Goal: Transaction & Acquisition: Purchase product/service

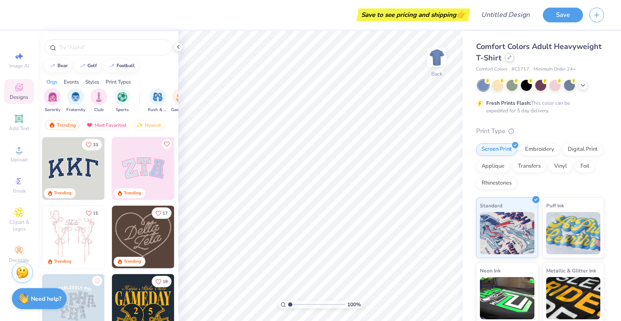
click at [508, 60] on div at bounding box center [508, 57] width 9 height 9
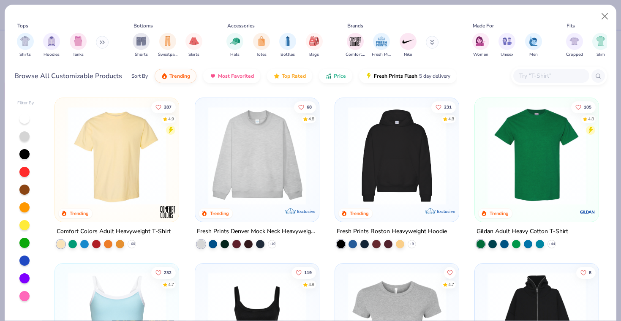
click at [98, 43] on button at bounding box center [102, 42] width 13 height 13
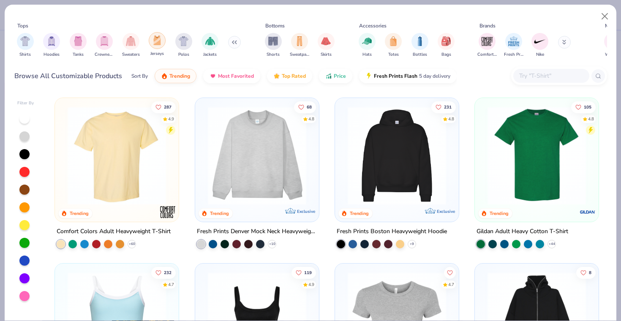
scroll to position [0, 3]
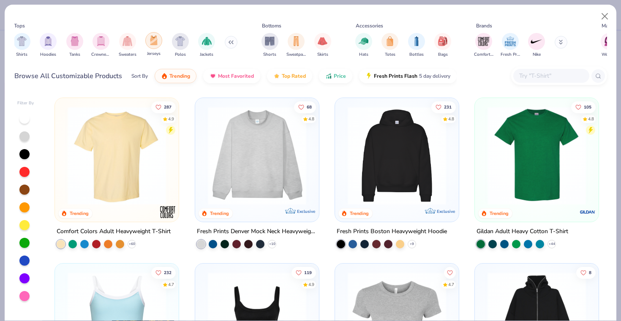
click at [155, 44] on img "filter for Jerseys" at bounding box center [153, 40] width 9 height 10
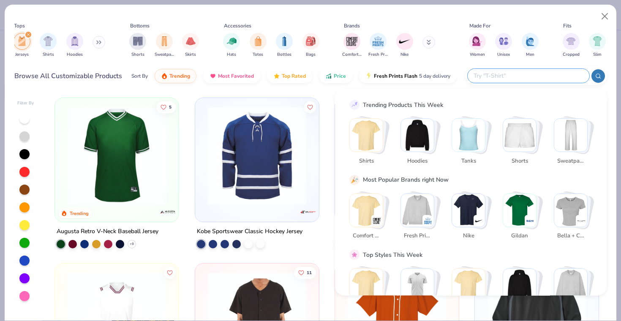
click at [538, 79] on input "text" at bounding box center [527, 76] width 111 height 10
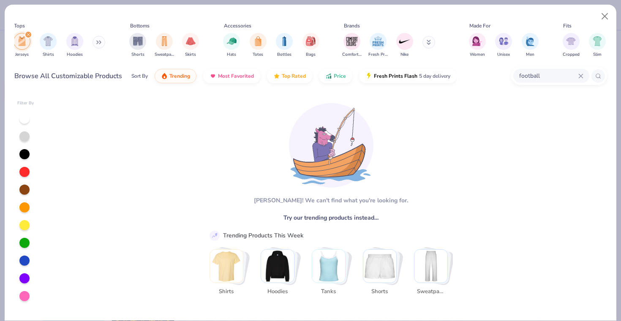
click at [558, 73] on input "football" at bounding box center [548, 76] width 60 height 10
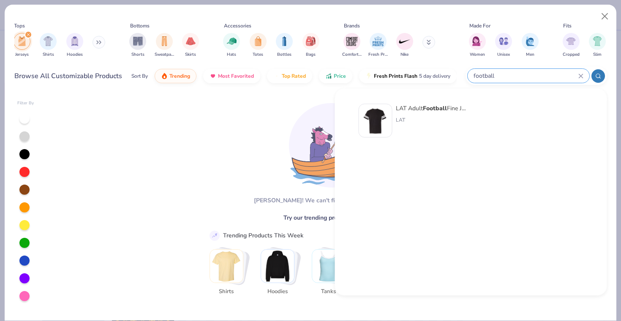
click at [558, 73] on input "football" at bounding box center [525, 76] width 106 height 10
type input "f"
type input "jersey"
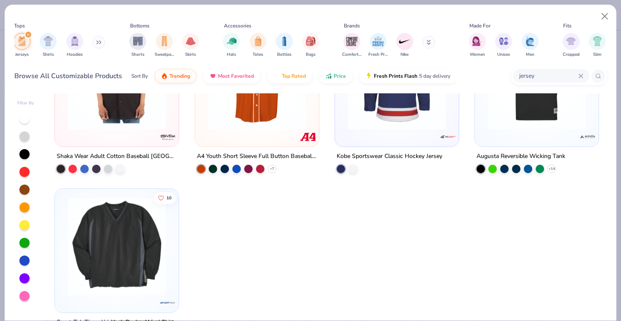
scroll to position [250, 0]
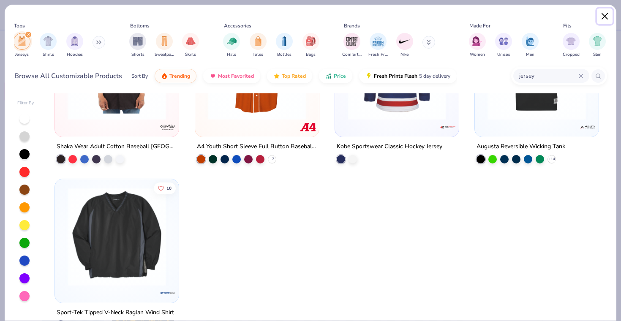
click at [607, 20] on button "Close" at bounding box center [605, 16] width 16 height 16
